Goal: Information Seeking & Learning: Learn about a topic

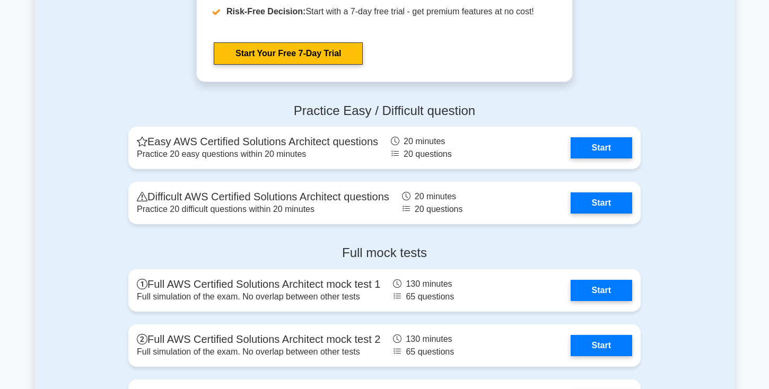
scroll to position [2239, 0]
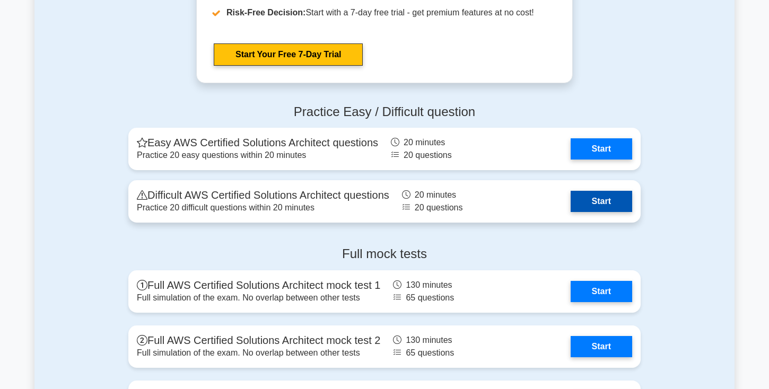
click at [605, 202] on link "Start" at bounding box center [602, 201] width 62 height 21
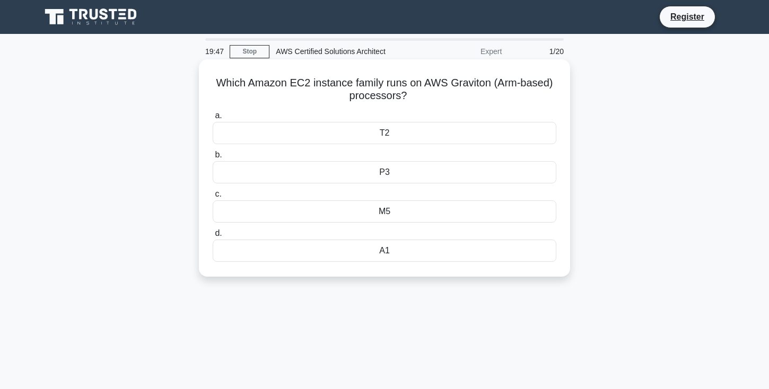
click at [481, 133] on div "T2" at bounding box center [385, 133] width 344 height 22
click at [213, 119] on input "a. T2" at bounding box center [213, 115] width 0 height 7
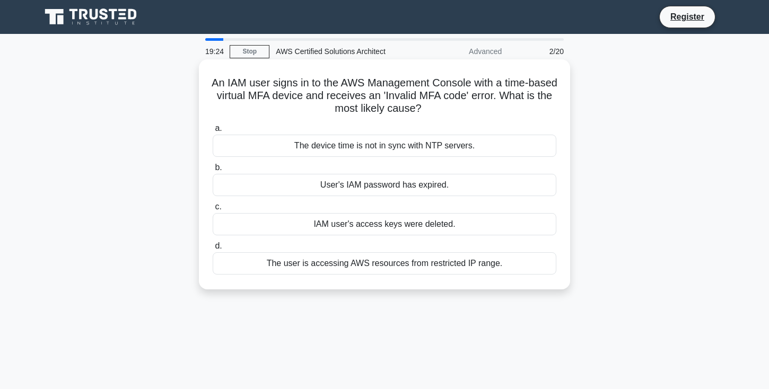
click at [512, 145] on div "The device time is not in sync with NTP servers." at bounding box center [385, 146] width 344 height 22
click at [213, 132] on input "a. The device time is not in sync with NTP servers." at bounding box center [213, 128] width 0 height 7
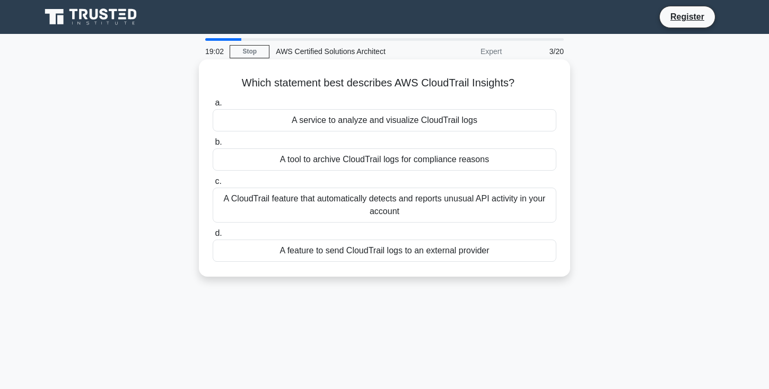
click at [521, 202] on div "A CloudTrail feature that automatically detects and reports unusual API activit…" at bounding box center [385, 205] width 344 height 35
click at [213, 185] on input "c. A CloudTrail feature that automatically detects and reports unusual API acti…" at bounding box center [213, 181] width 0 height 7
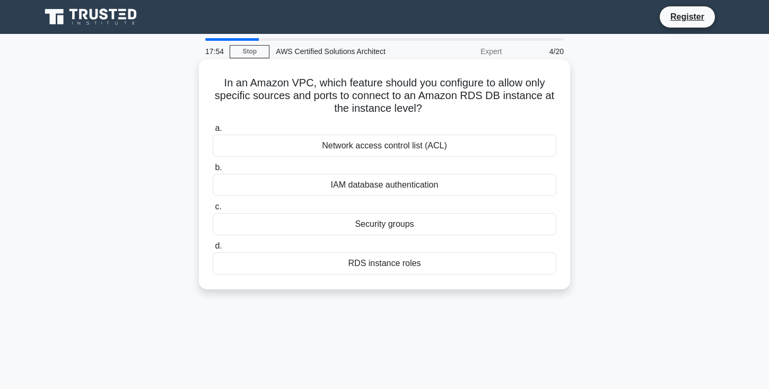
click at [447, 263] on div "RDS instance roles" at bounding box center [385, 264] width 344 height 22
click at [213, 250] on input "d. RDS instance roles" at bounding box center [213, 246] width 0 height 7
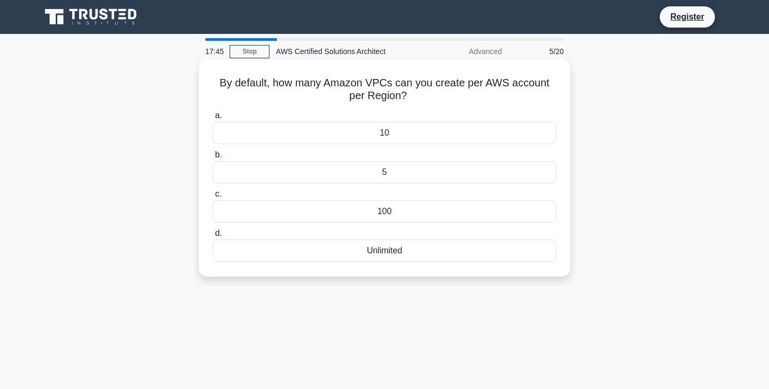
click at [508, 163] on div "5" at bounding box center [385, 172] width 344 height 22
click at [213, 159] on input "b. 5" at bounding box center [213, 155] width 0 height 7
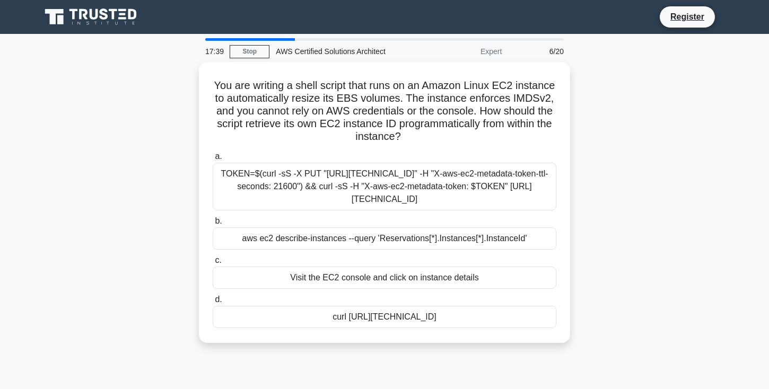
click at [582, 212] on div "You are writing a shell script that runs on an Amazon Linux EC2 instance to aut…" at bounding box center [384, 209] width 700 height 294
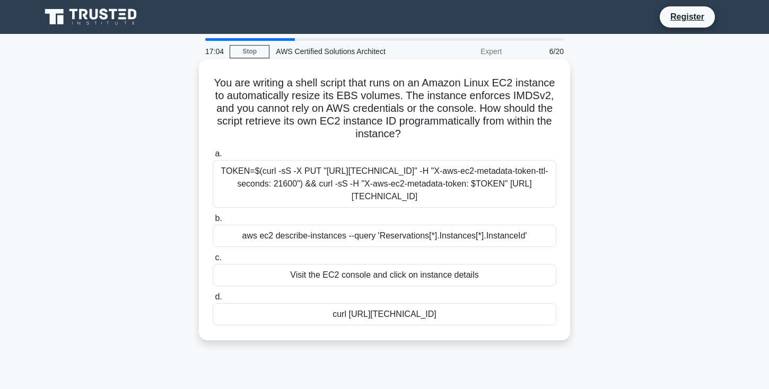
click at [511, 241] on div "aws ec2 describe-instances --query 'Reservations[*].Instances[*].InstanceId'" at bounding box center [385, 236] width 344 height 22
click at [213, 222] on input "b. aws ec2 describe-instances --query 'Reservations[*].Instances[*].InstanceId'" at bounding box center [213, 218] width 0 height 7
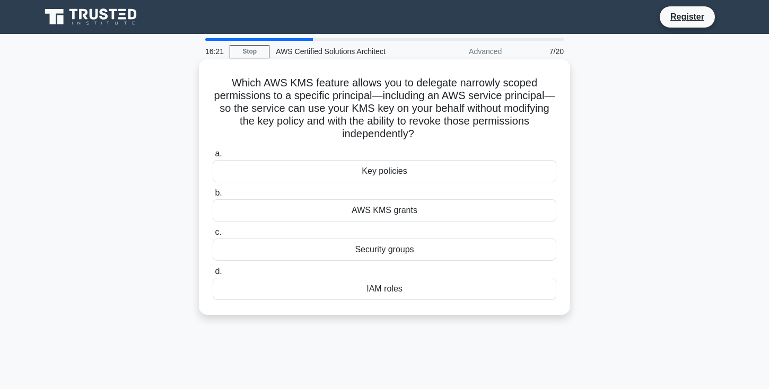
click at [518, 290] on div "IAM roles" at bounding box center [385, 289] width 344 height 22
click at [213, 275] on input "d. IAM roles" at bounding box center [213, 271] width 0 height 7
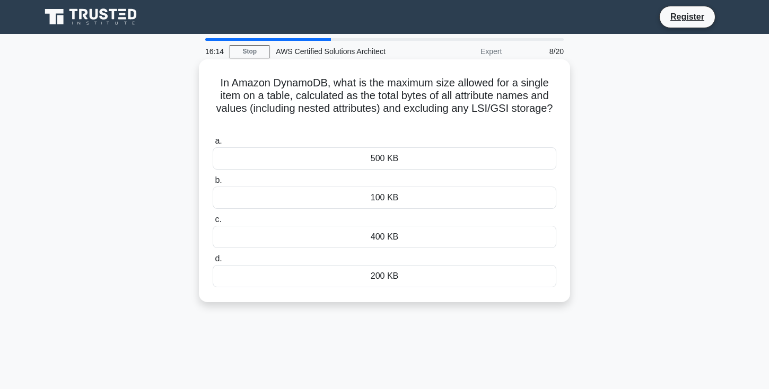
click at [511, 233] on div "400 KB" at bounding box center [385, 237] width 344 height 22
click at [213, 223] on input "c. 400 KB" at bounding box center [213, 219] width 0 height 7
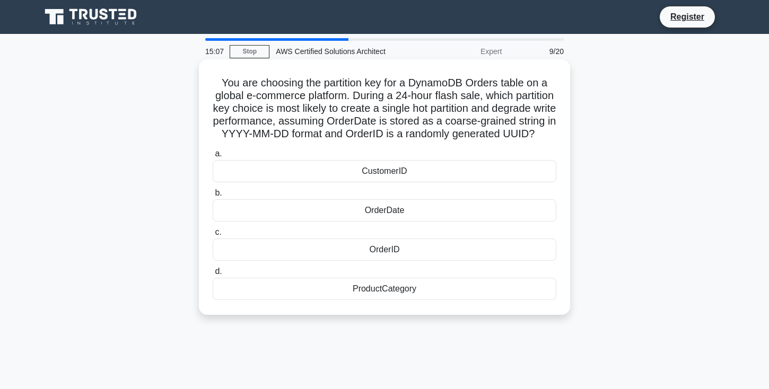
click at [523, 210] on div "OrderDate" at bounding box center [385, 210] width 344 height 22
click at [213, 197] on input "b. OrderDate" at bounding box center [213, 193] width 0 height 7
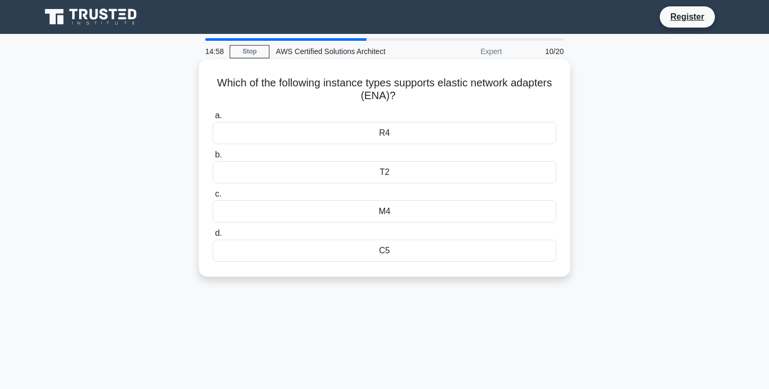
click at [468, 253] on div "C5" at bounding box center [385, 251] width 344 height 22
click at [213, 237] on input "d. C5" at bounding box center [213, 233] width 0 height 7
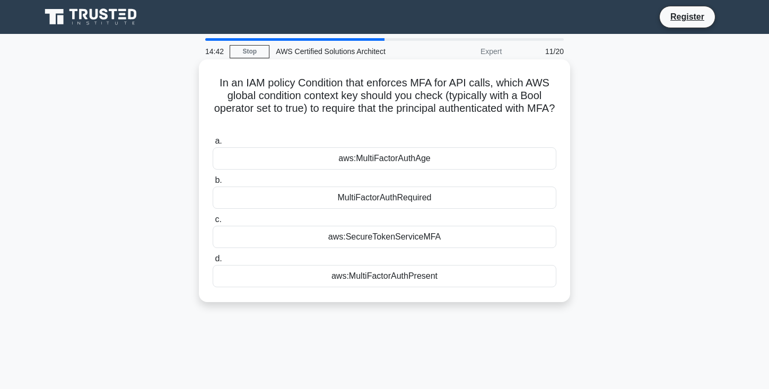
click at [505, 242] on div "aws:SecureTokenServiceMFA" at bounding box center [385, 237] width 344 height 22
click at [213, 223] on input "c. aws:SecureTokenServiceMFA" at bounding box center [213, 219] width 0 height 7
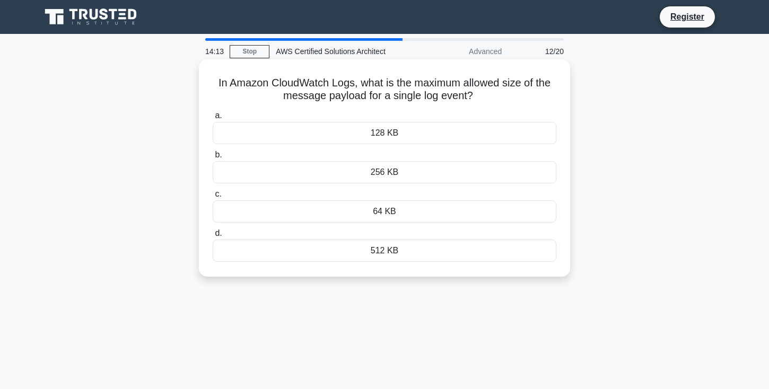
click at [488, 127] on div "128 KB" at bounding box center [385, 133] width 344 height 22
click at [213, 119] on input "a. 128 KB" at bounding box center [213, 115] width 0 height 7
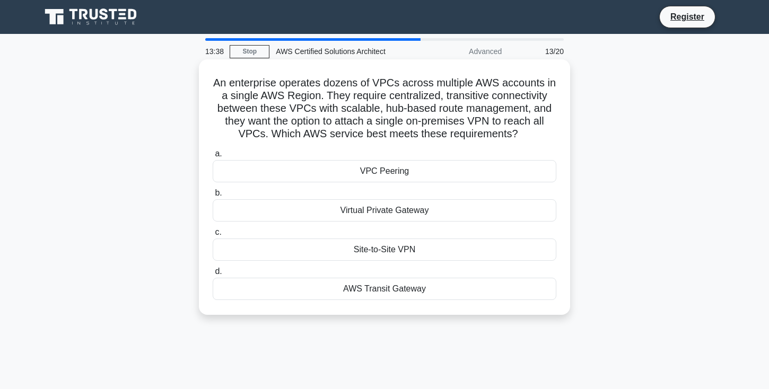
click at [456, 296] on div "AWS Transit Gateway" at bounding box center [385, 289] width 344 height 22
click at [213, 275] on input "d. AWS Transit Gateway" at bounding box center [213, 271] width 0 height 7
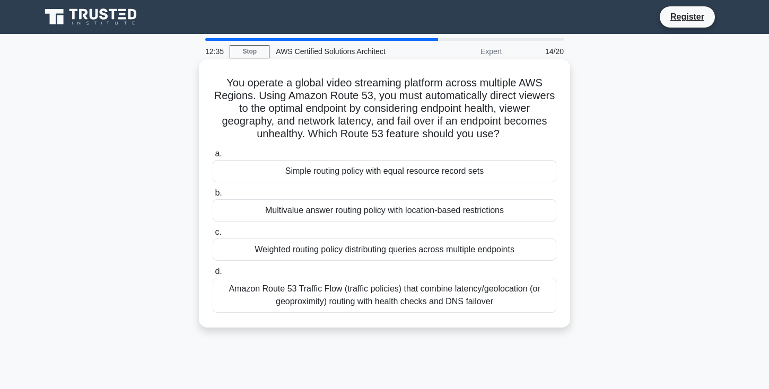
click at [505, 306] on div "Amazon Route 53 Traffic Flow (traffic policies) that combine latency/geolocatio…" at bounding box center [385, 295] width 344 height 35
click at [213, 275] on input "d. Amazon Route 53 Traffic Flow (traffic policies) that combine latency/geoloca…" at bounding box center [213, 271] width 0 height 7
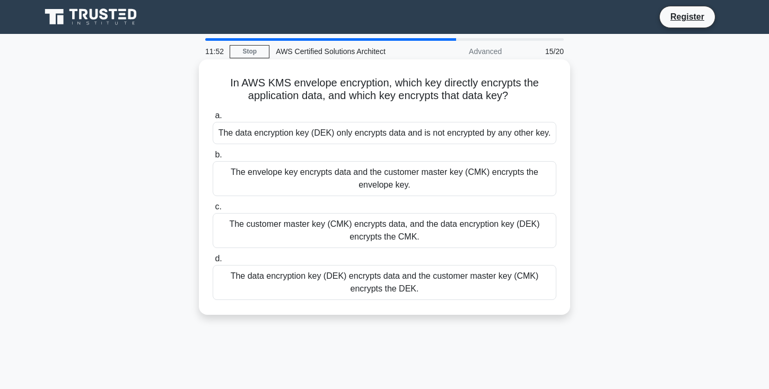
click at [528, 225] on div "The customer master key (CMK) encrypts data, and the data encryption key (DEK) …" at bounding box center [385, 230] width 344 height 35
click at [213, 211] on input "c. The customer master key (CMK) encrypts data, and the data encryption key (DE…" at bounding box center [213, 207] width 0 height 7
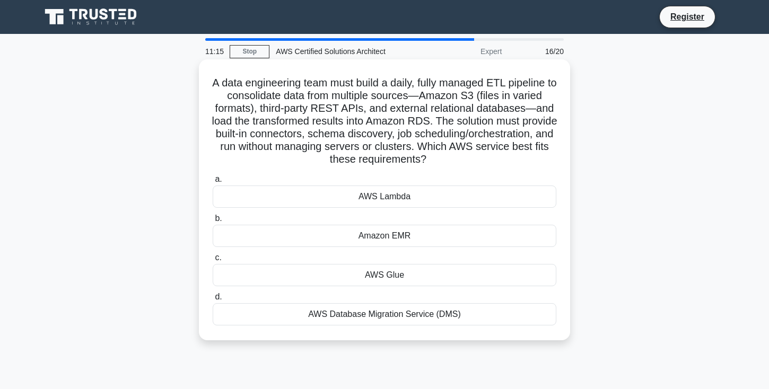
click at [464, 279] on div "AWS Glue" at bounding box center [385, 275] width 344 height 22
click at [213, 262] on input "c. AWS Glue" at bounding box center [213, 258] width 0 height 7
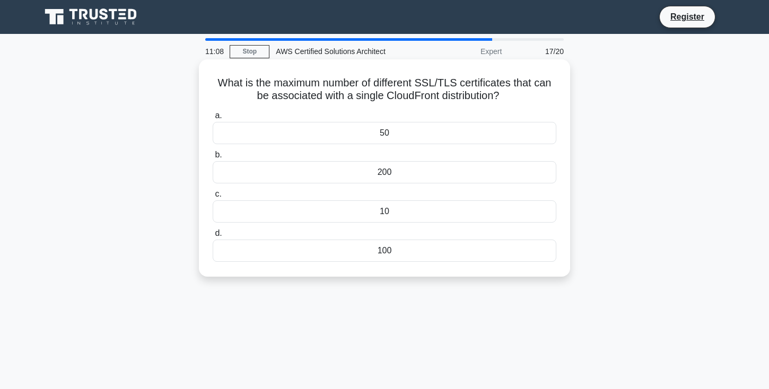
click at [440, 252] on div "100" at bounding box center [385, 251] width 344 height 22
click at [213, 237] on input "d. 100" at bounding box center [213, 233] width 0 height 7
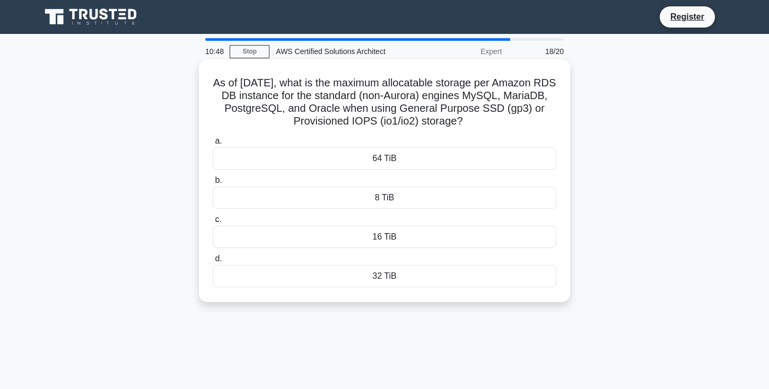
click at [514, 161] on div "64 TiB" at bounding box center [385, 158] width 344 height 22
click at [213, 145] on input "a. 64 TiB" at bounding box center [213, 141] width 0 height 7
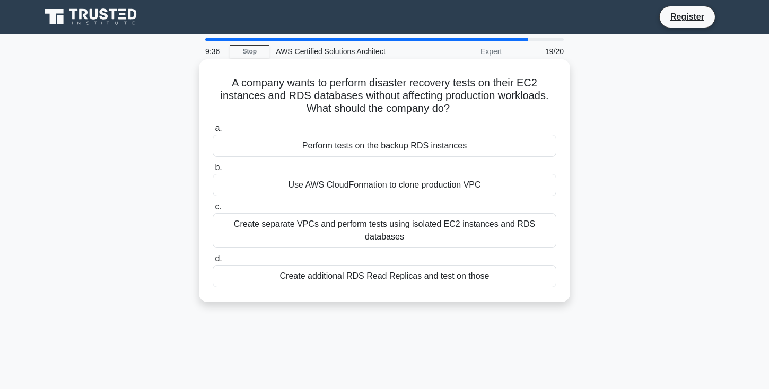
click at [517, 186] on div "Use AWS CloudFormation to clone production VPC" at bounding box center [385, 185] width 344 height 22
click at [213, 171] on input "b. Use AWS CloudFormation to clone production VPC" at bounding box center [213, 167] width 0 height 7
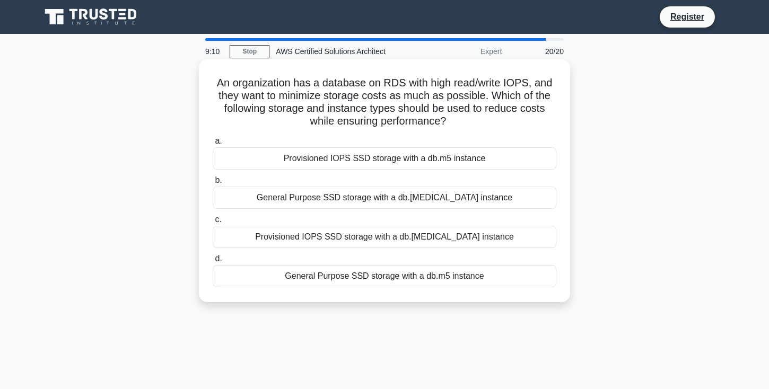
click at [491, 248] on div "Provisioned IOPS SSD storage with a db.[MEDICAL_DATA] instance" at bounding box center [385, 237] width 344 height 22
click at [213, 223] on input "c. Provisioned IOPS SSD storage with a db.[MEDICAL_DATA] instance" at bounding box center [213, 219] width 0 height 7
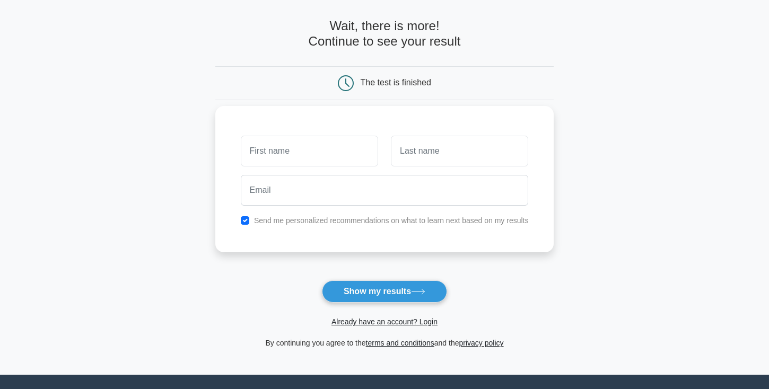
scroll to position [37, 0]
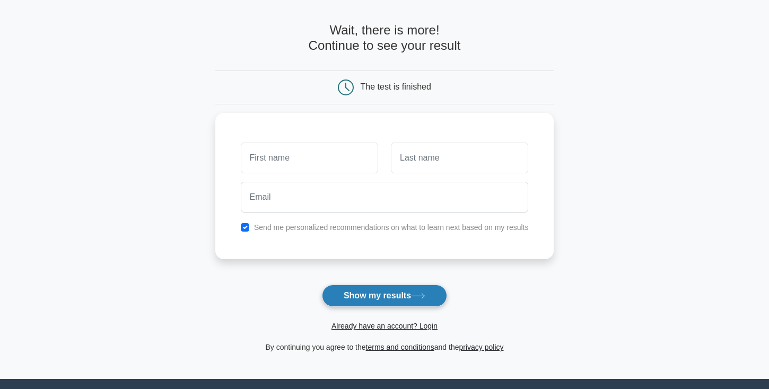
click at [405, 306] on button "Show my results" at bounding box center [384, 296] width 125 height 22
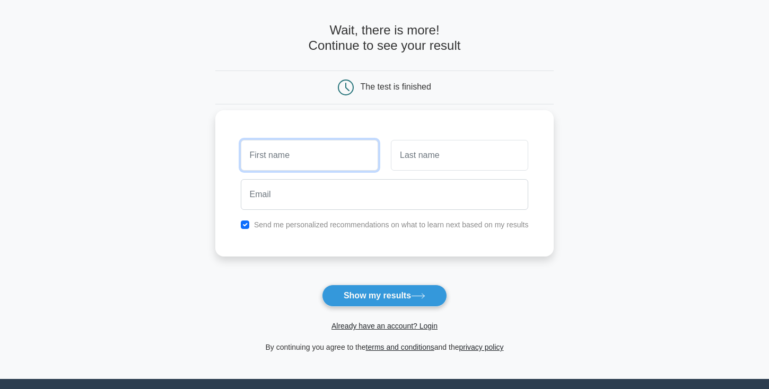
click at [335, 159] on input "text" at bounding box center [309, 155] width 137 height 31
click at [349, 229] on label "Send me personalized recommendations on what to learn next based on my results" at bounding box center [391, 225] width 275 height 8
